Goal: Task Accomplishment & Management: Complete application form

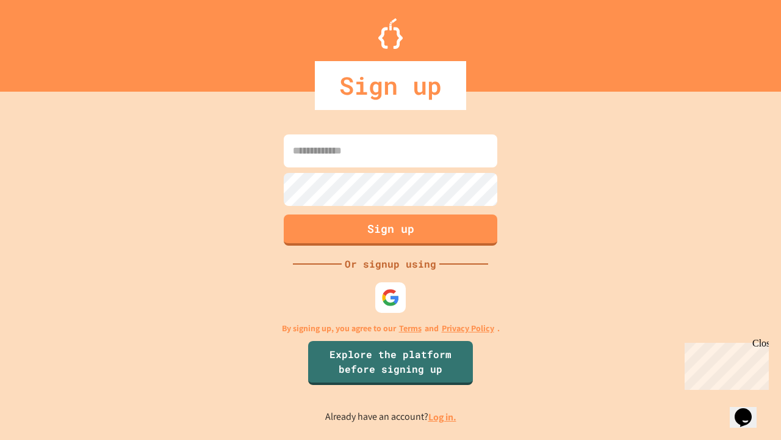
click at [443, 416] on link "Log in." at bounding box center [443, 416] width 28 height 13
